Goal: Navigation & Orientation: Understand site structure

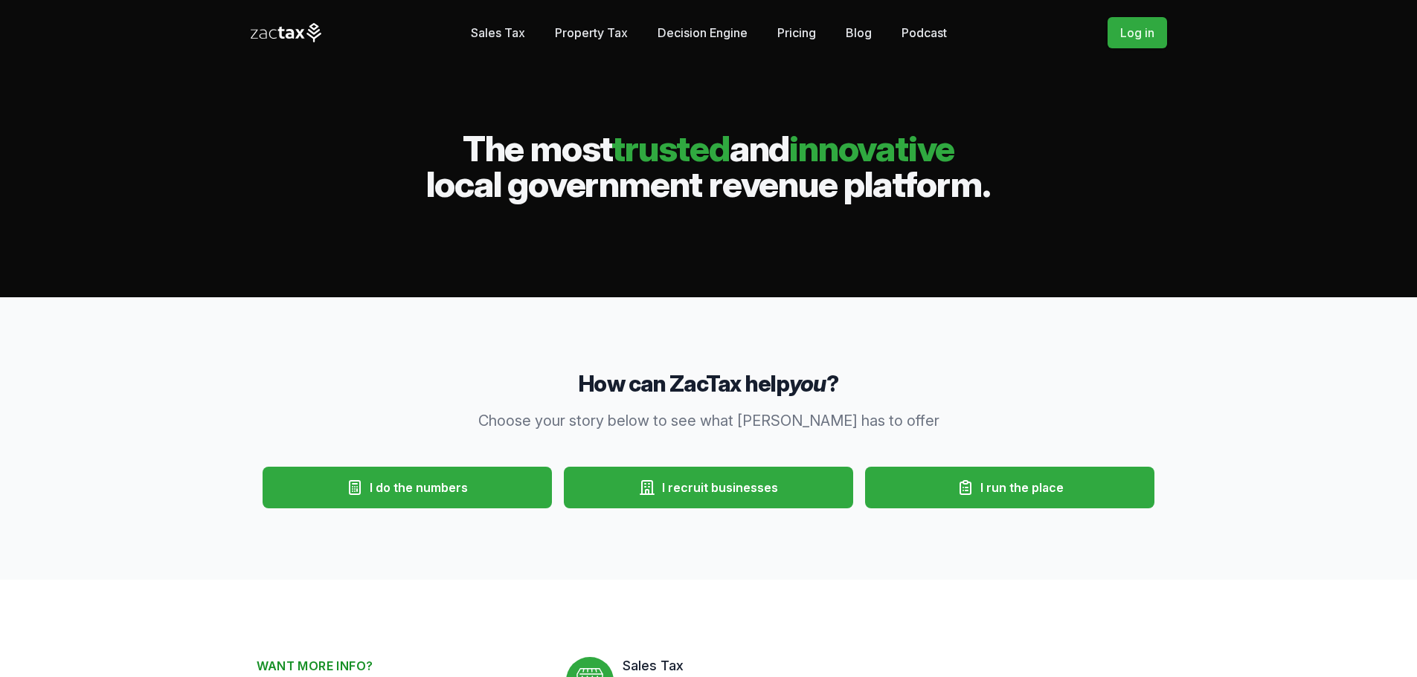
click at [568, 34] on link "Property Tax" at bounding box center [591, 33] width 73 height 30
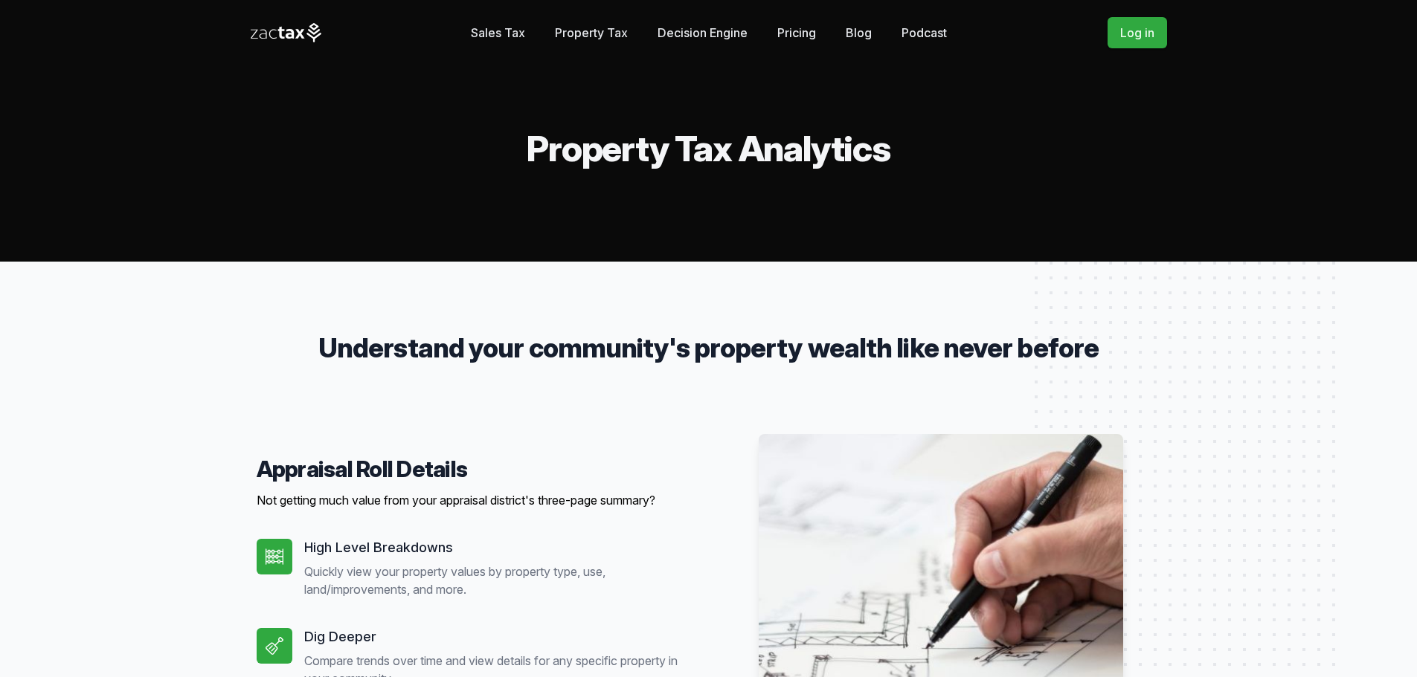
click at [504, 33] on link "Sales Tax" at bounding box center [498, 33] width 54 height 30
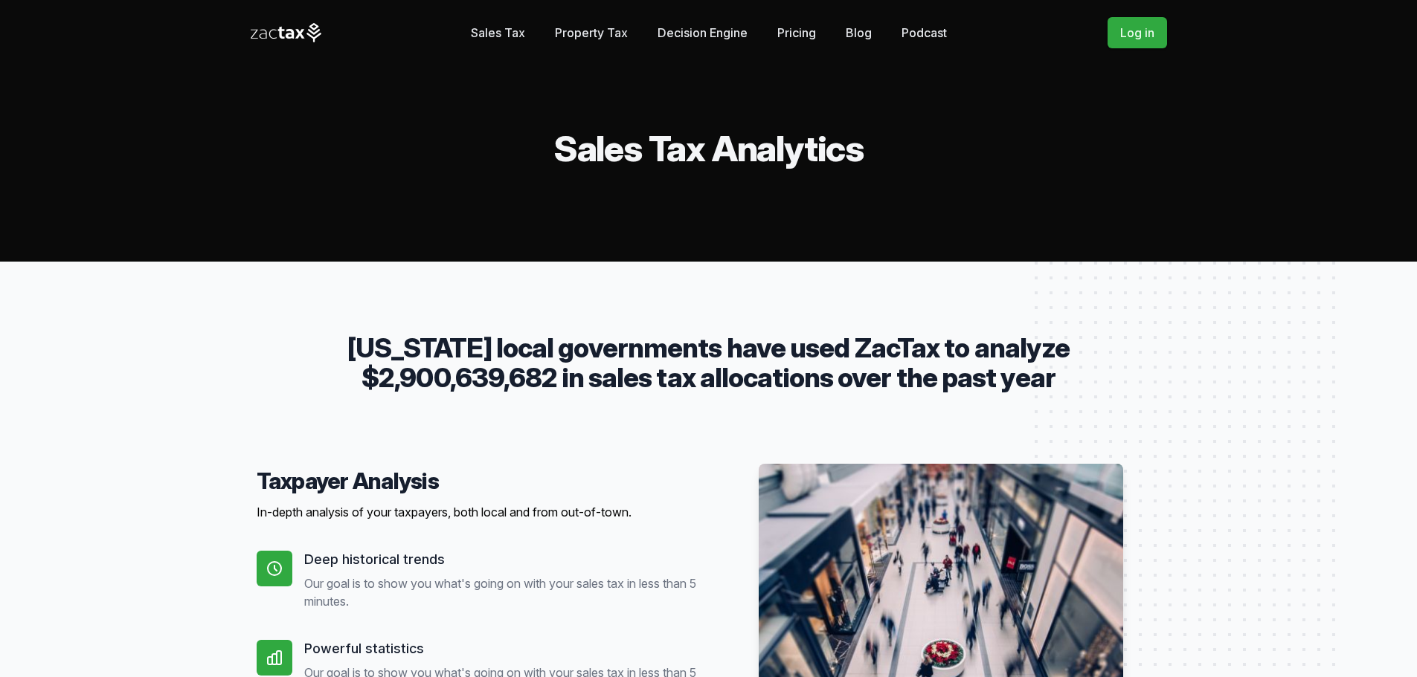
click at [786, 32] on link "Pricing" at bounding box center [796, 33] width 39 height 30
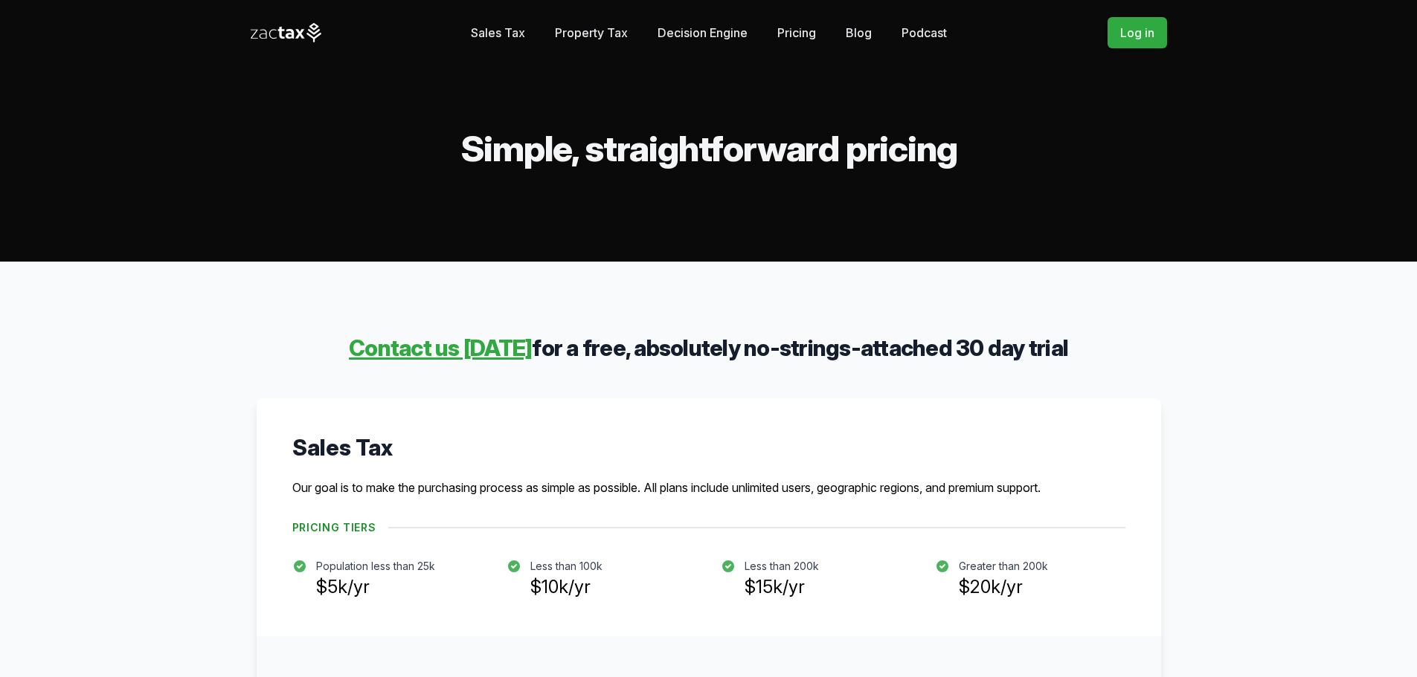
click at [688, 34] on link "Decision Engine" at bounding box center [702, 33] width 90 height 30
